Goal: Task Accomplishment & Management: Use online tool/utility

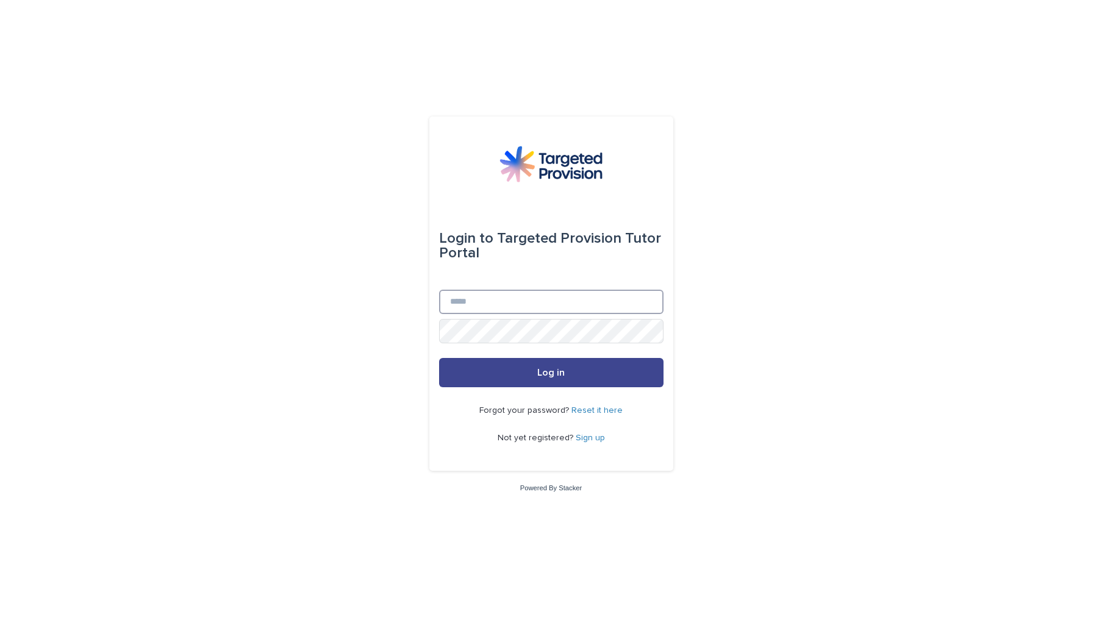
type input "**********"
click at [547, 371] on span "Log in" at bounding box center [550, 373] width 27 height 10
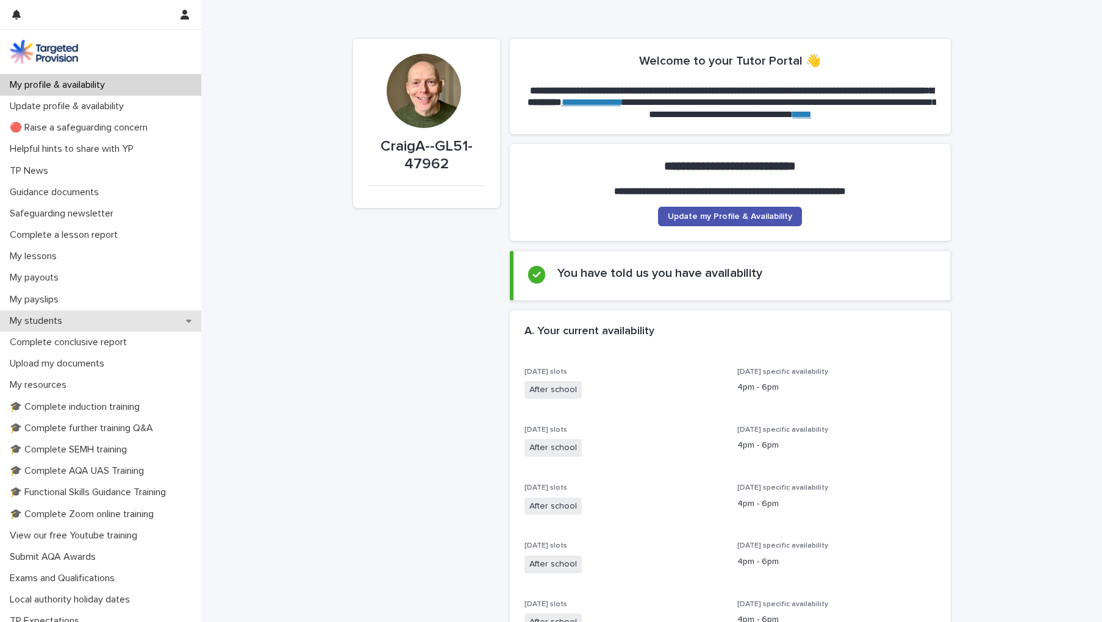
click at [146, 320] on div "My students" at bounding box center [100, 320] width 201 height 21
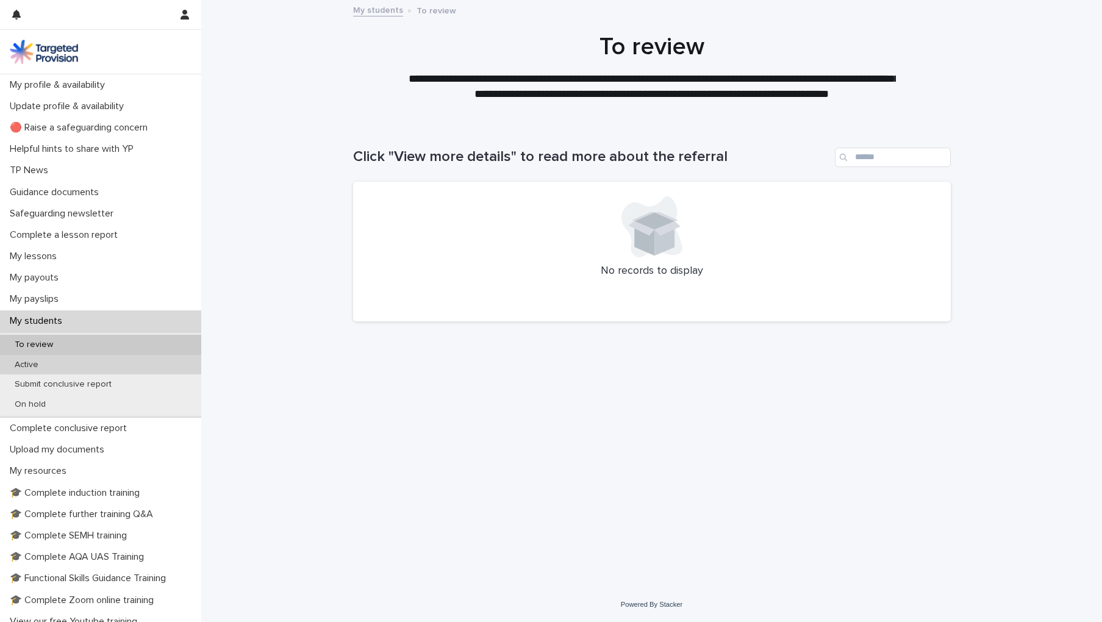
click at [63, 361] on div "Active" at bounding box center [100, 365] width 201 height 20
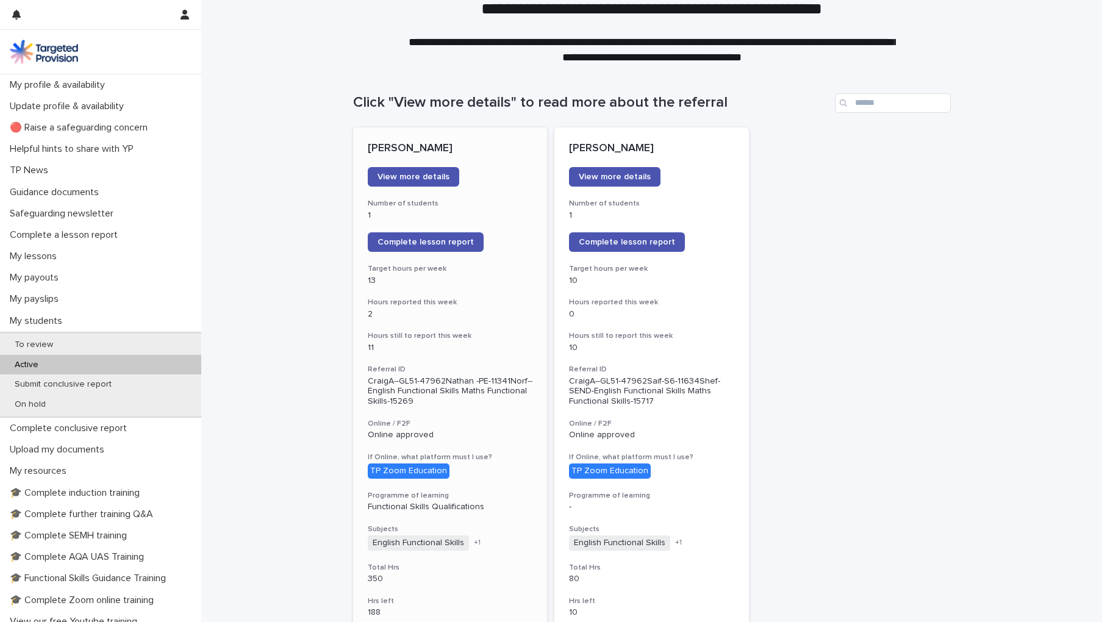
scroll to position [182, 0]
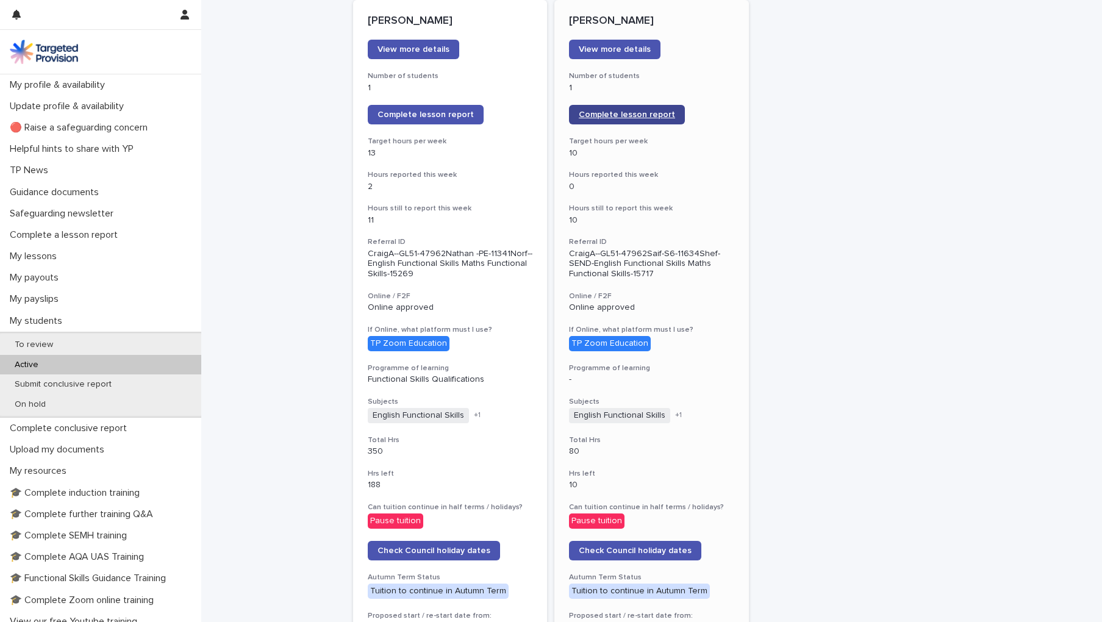
click at [620, 113] on span "Complete lesson report" at bounding box center [627, 114] width 96 height 9
